Goal: Register for event/course

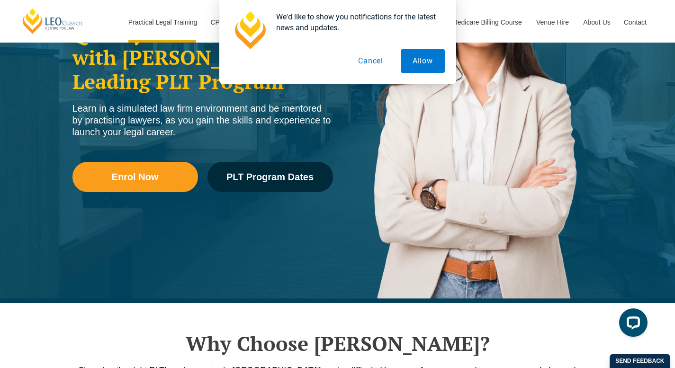
click at [381, 59] on button "Cancel" at bounding box center [370, 61] width 49 height 24
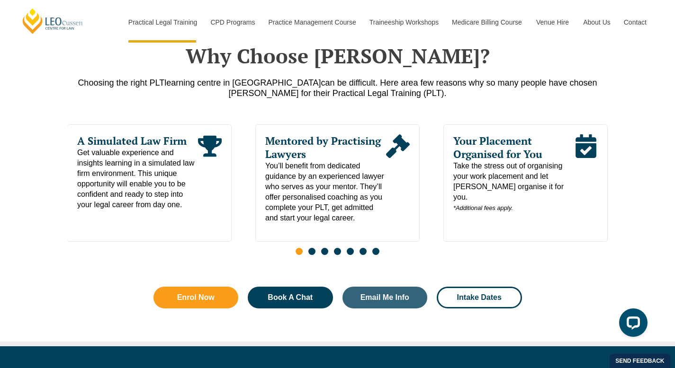
scroll to position [470, 0]
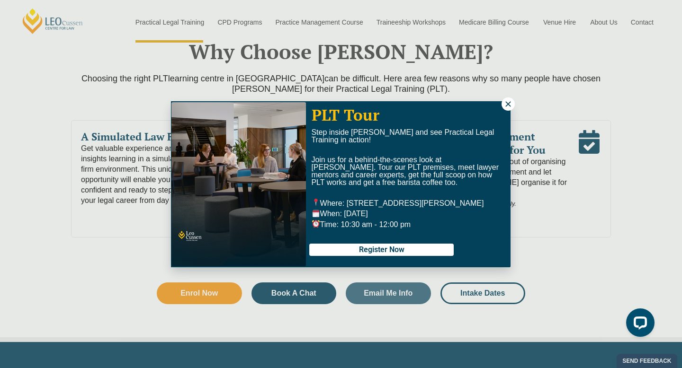
click at [508, 105] on icon at bounding box center [508, 104] width 9 height 9
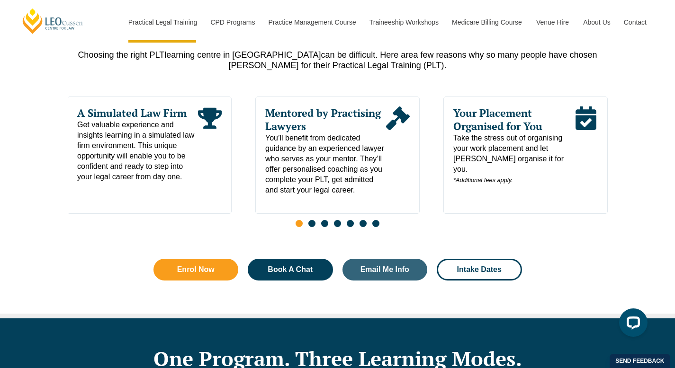
scroll to position [495, 0]
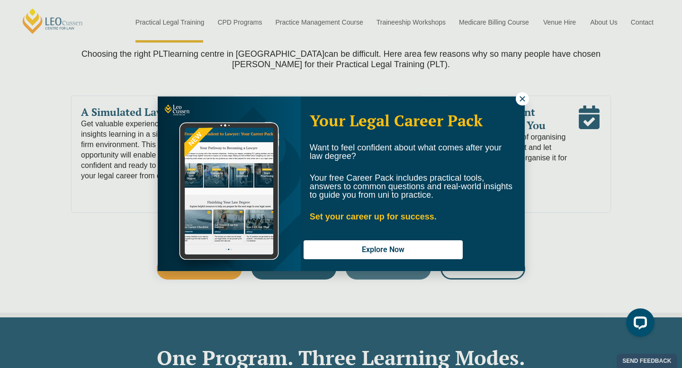
click at [524, 94] on button at bounding box center [522, 98] width 13 height 13
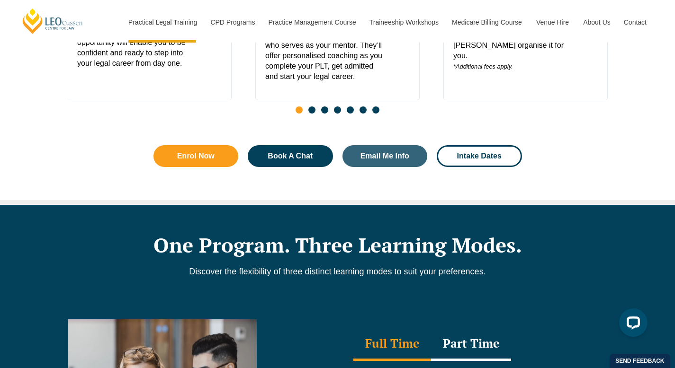
scroll to position [598, 0]
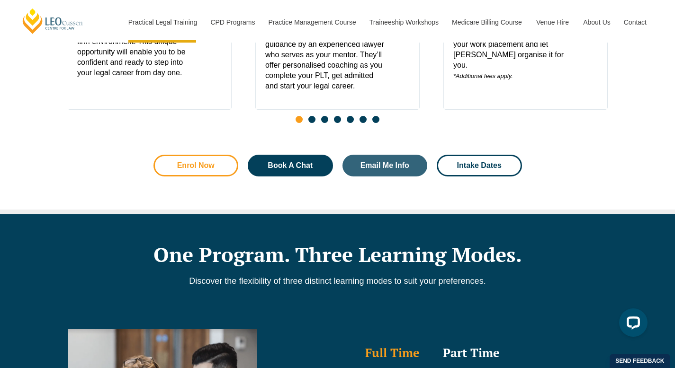
click at [204, 162] on link "Enrol Now" at bounding box center [195, 166] width 85 height 22
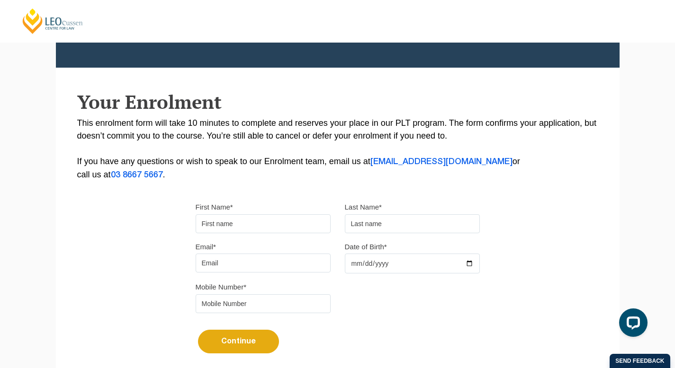
scroll to position [124, 0]
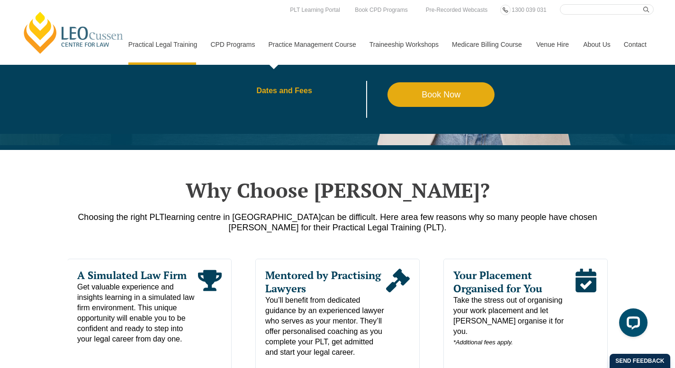
scroll to position [334, 0]
